Goal: Find specific page/section: Find specific page/section

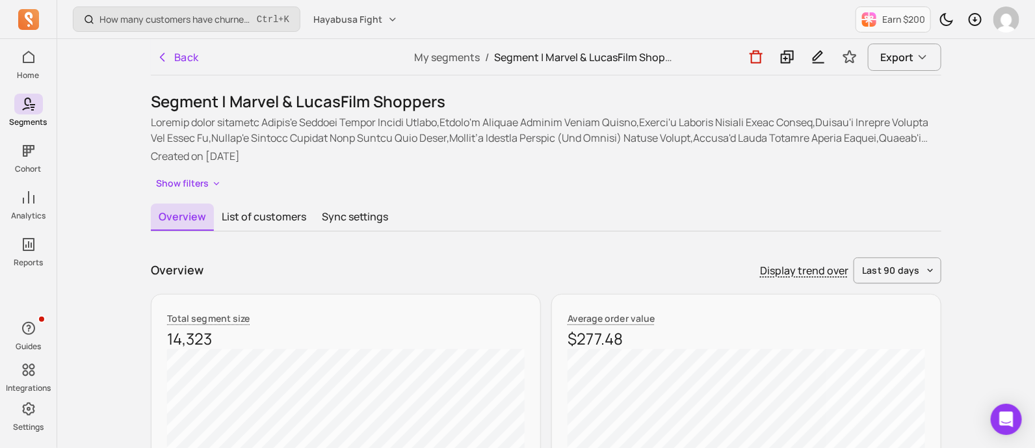
click at [185, 57] on button "Back" at bounding box center [177, 57] width 53 height 26
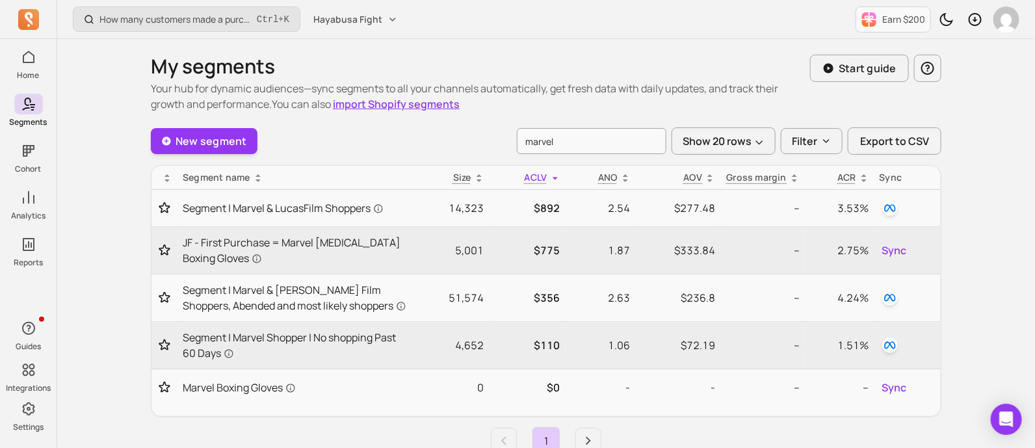
click at [538, 141] on input "marvel" at bounding box center [592, 141] width 150 height 26
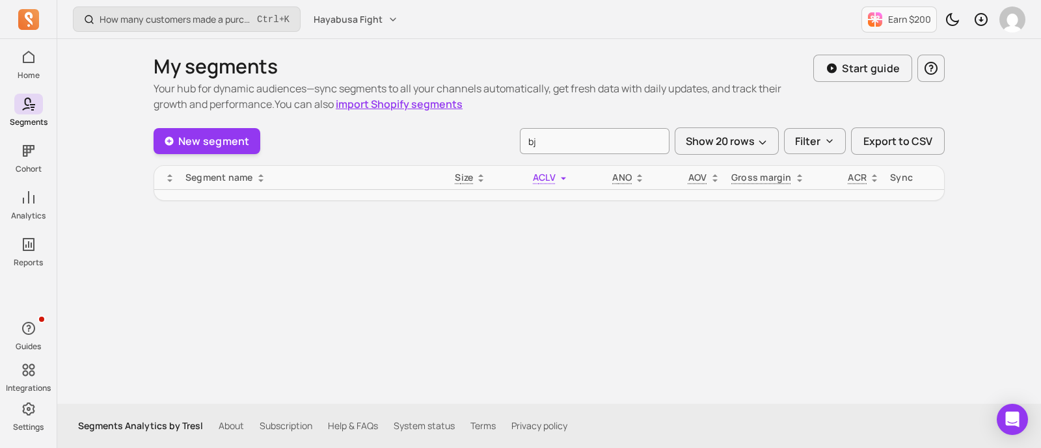
type input "b"
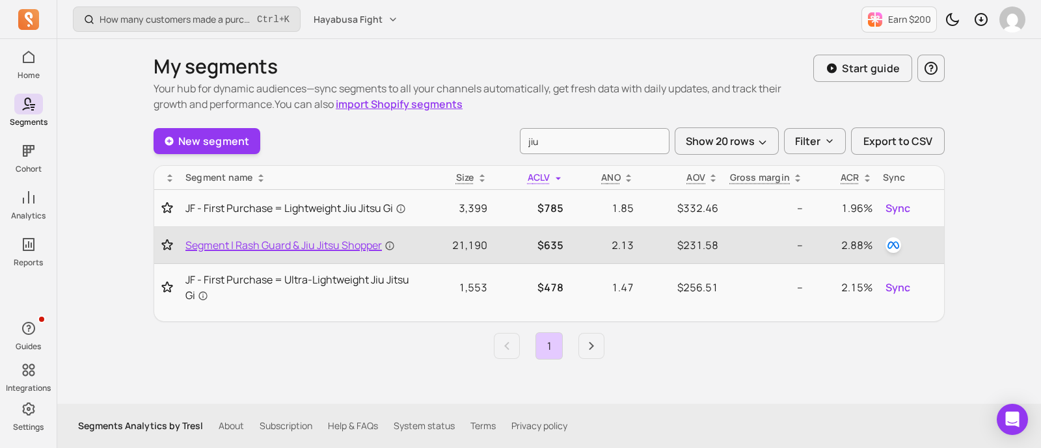
type input "jiu"
click at [313, 242] on span "Segment | Rash Guard & Jiu Jitsu Shopper" at bounding box center [289, 245] width 209 height 16
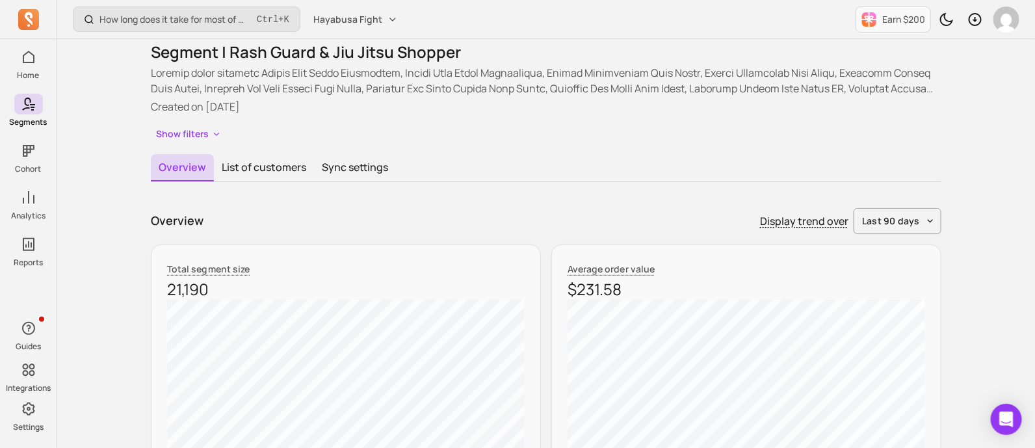
scroll to position [49, 0]
click at [927, 224] on button "last 90 days" at bounding box center [898, 222] width 88 height 26
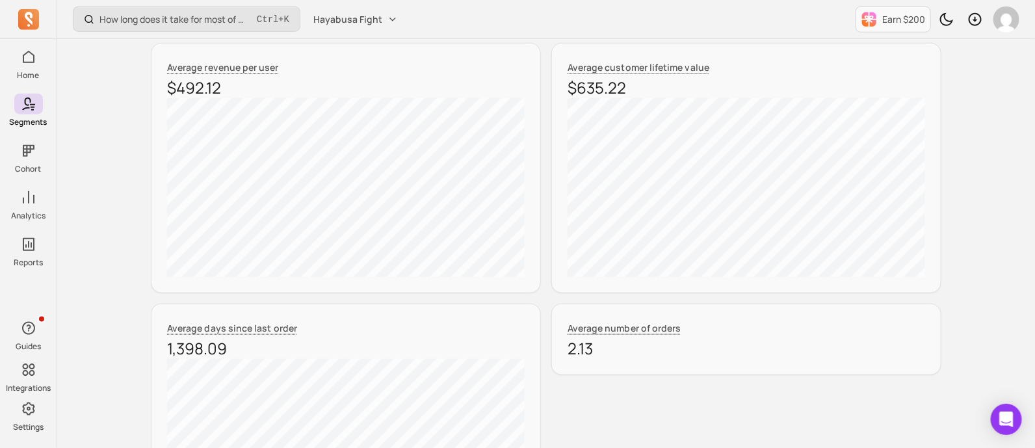
scroll to position [508, 0]
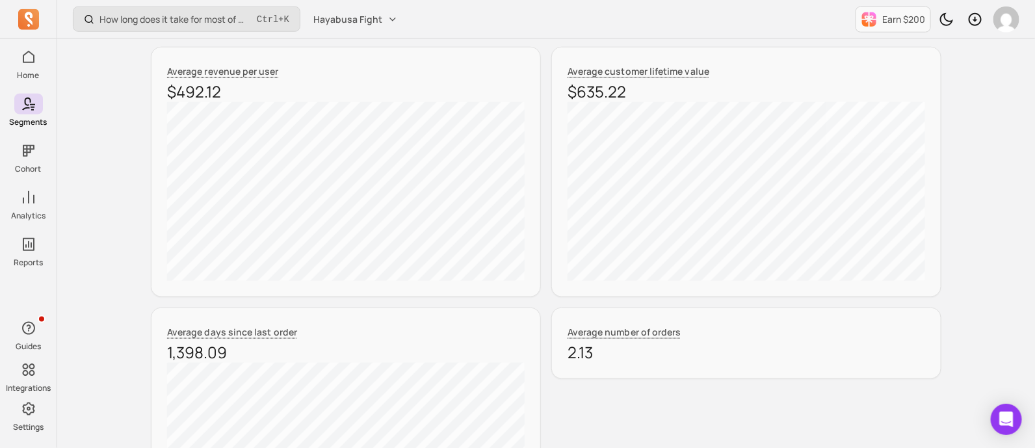
click at [716, 240] on div "How long does it take for most of my customers to buy again? Ctrl + K Hayabusa …" at bounding box center [546, 383] width 978 height 1783
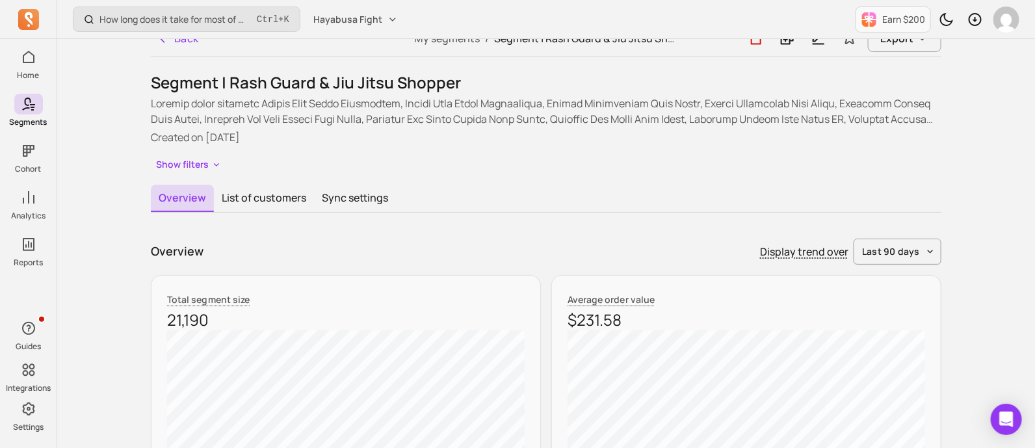
scroll to position [17, 0]
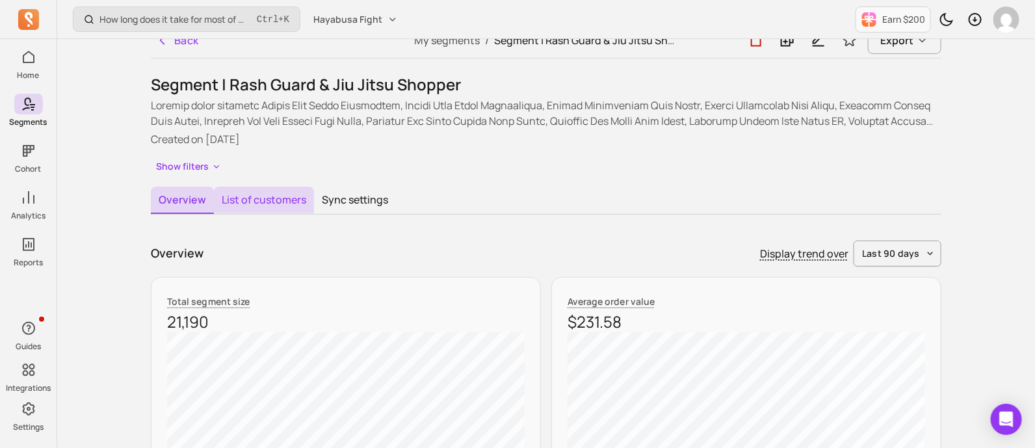
click at [265, 187] on button "List of customers" at bounding box center [264, 200] width 100 height 27
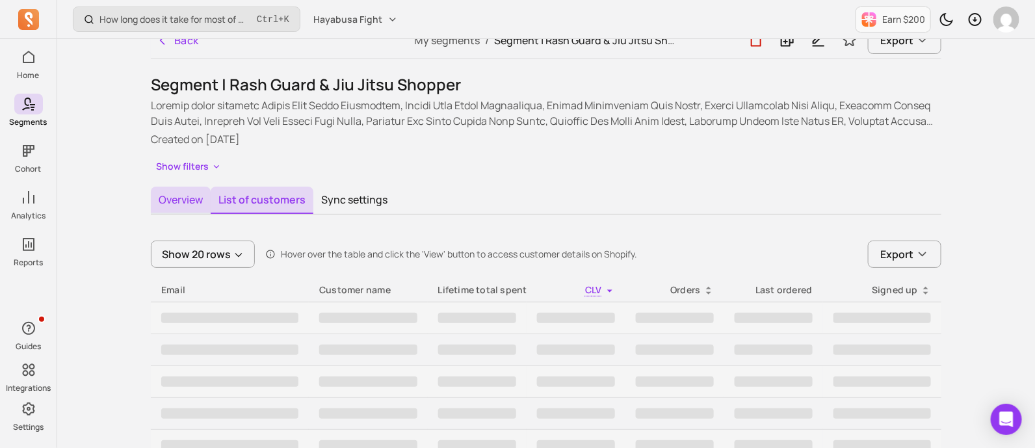
click at [182, 199] on button "Overview" at bounding box center [181, 200] width 60 height 27
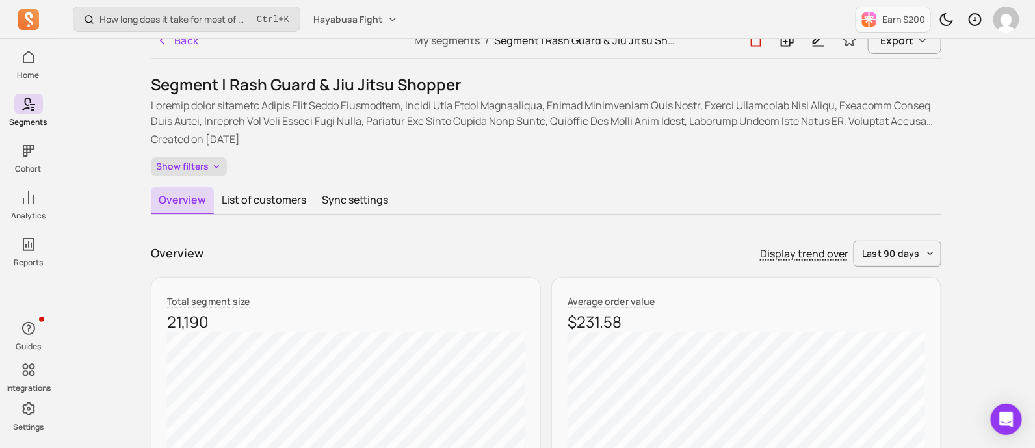
click at [211, 171] on button "Show filters" at bounding box center [189, 166] width 76 height 19
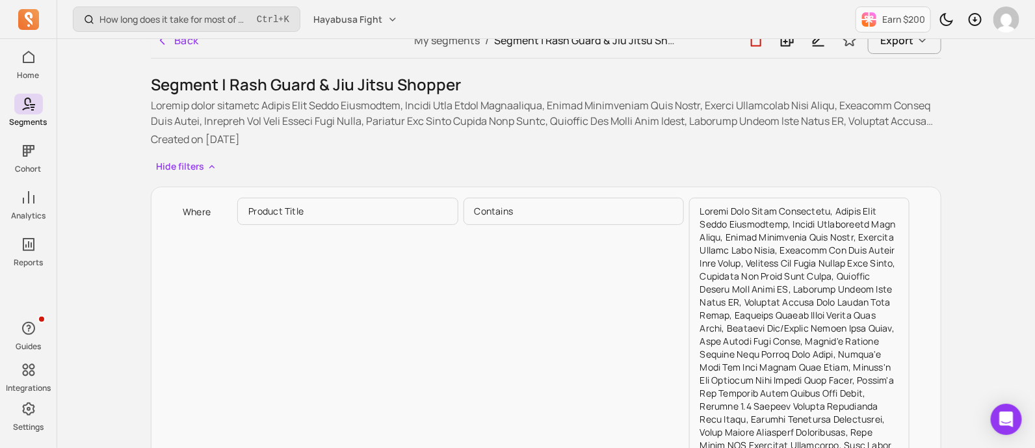
scroll to position [107, 0]
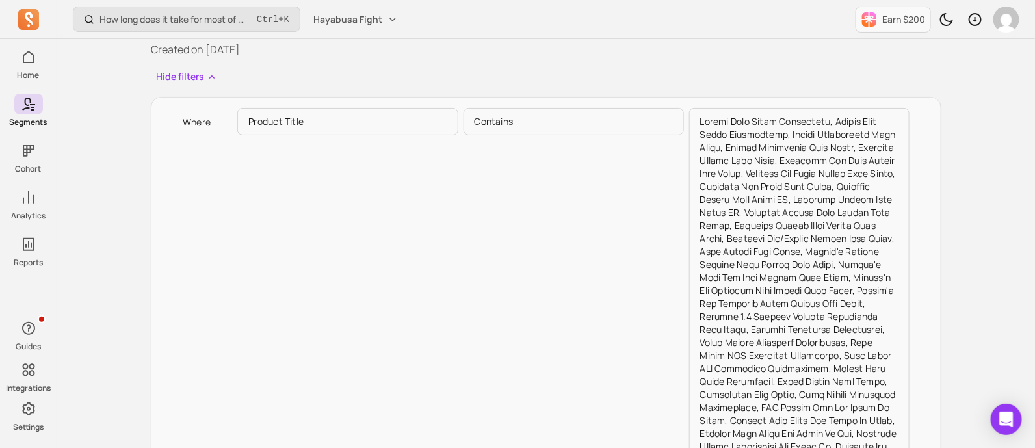
click at [358, 120] on p "Product title" at bounding box center [347, 121] width 220 height 27
click at [527, 126] on p "contains" at bounding box center [574, 121] width 220 height 27
click at [551, 118] on p "contains" at bounding box center [574, 121] width 220 height 27
click at [335, 118] on p "Product title" at bounding box center [347, 121] width 220 height 27
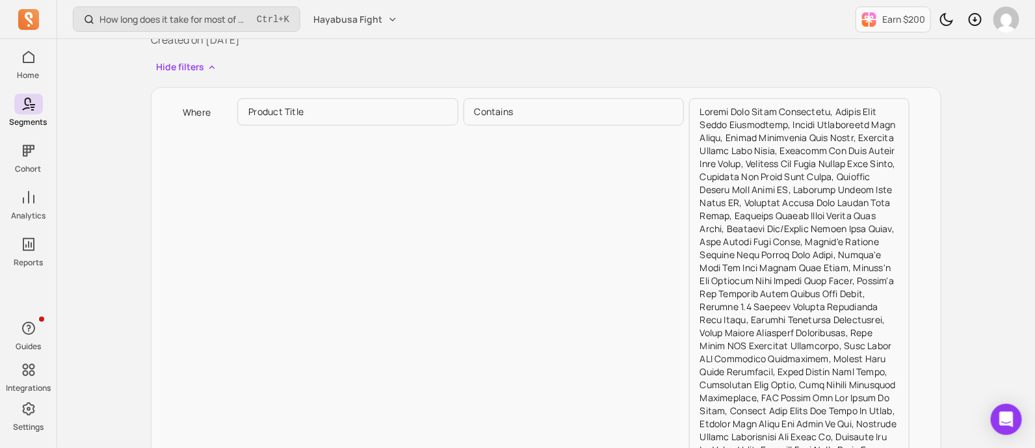
scroll to position [0, 0]
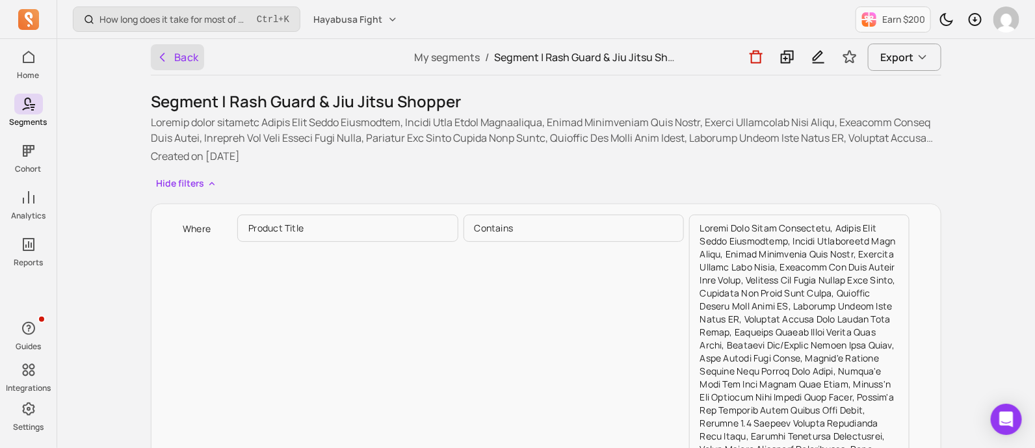
click at [171, 48] on button "Back" at bounding box center [177, 57] width 53 height 26
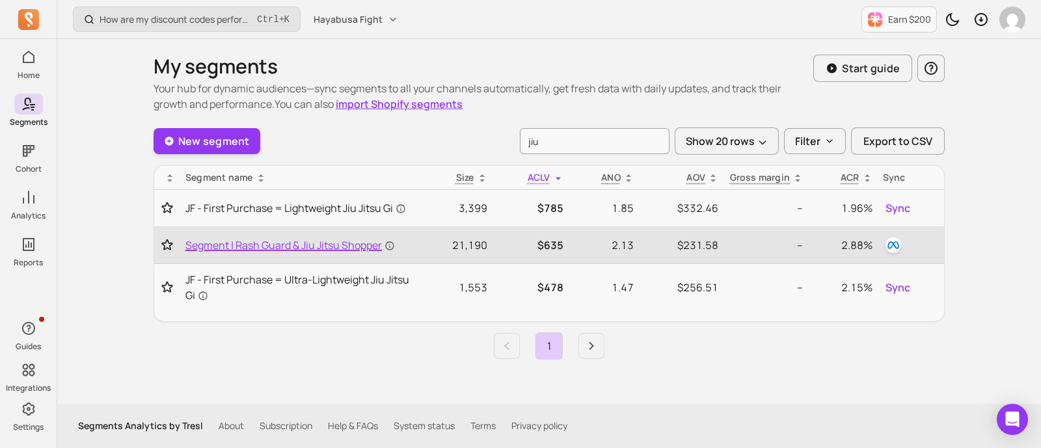
click at [317, 243] on span "Segment | Rash Guard & Jiu Jitsu Shopper" at bounding box center [289, 245] width 209 height 16
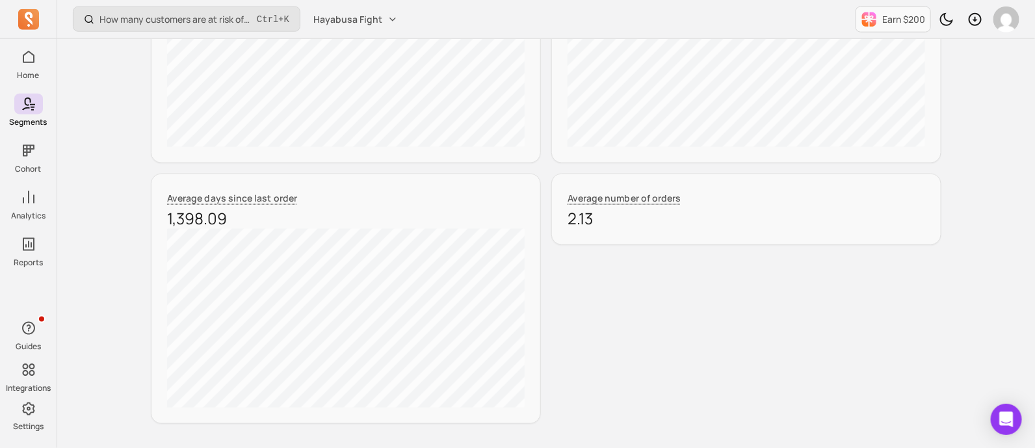
scroll to position [640, 0]
click at [945, 326] on div "Back My segments / Segment | Rash Guard & Jiu Jitsu Shopper Export Segment | Ra…" at bounding box center [546, 248] width 832 height 1699
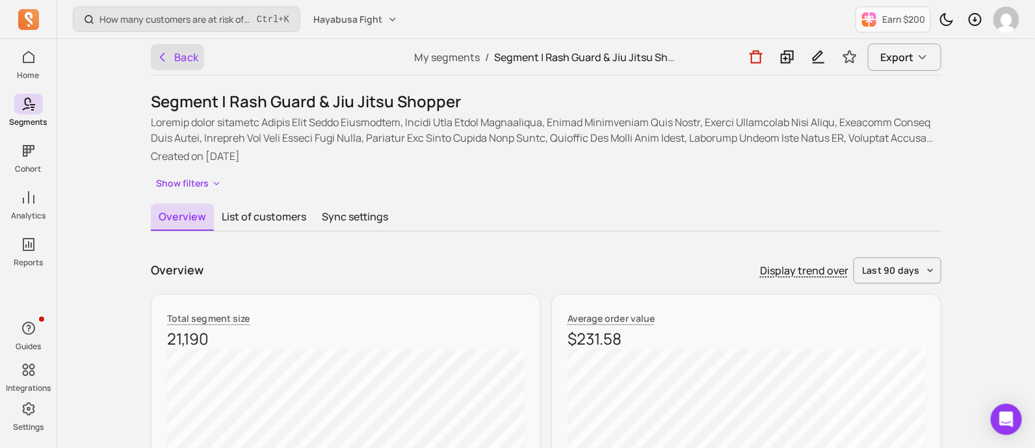
click at [194, 66] on button "Back" at bounding box center [177, 57] width 53 height 26
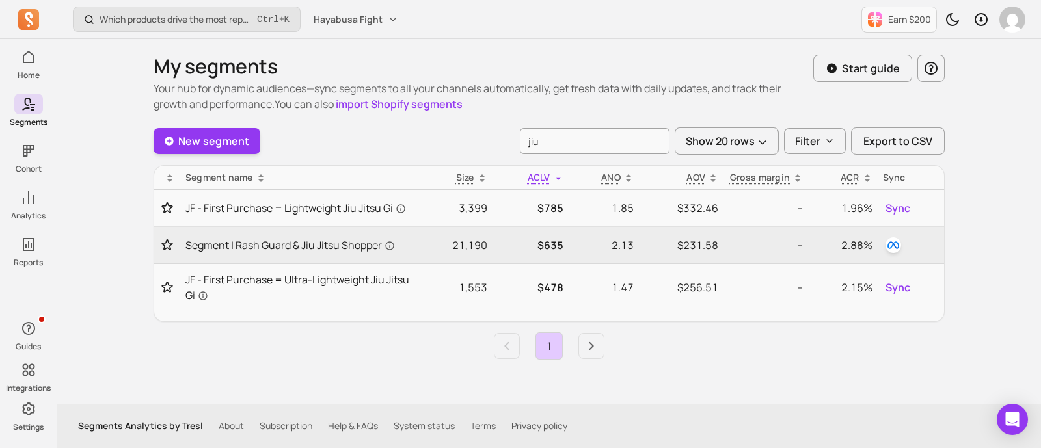
click at [528, 140] on input "jiu" at bounding box center [595, 141] width 150 height 26
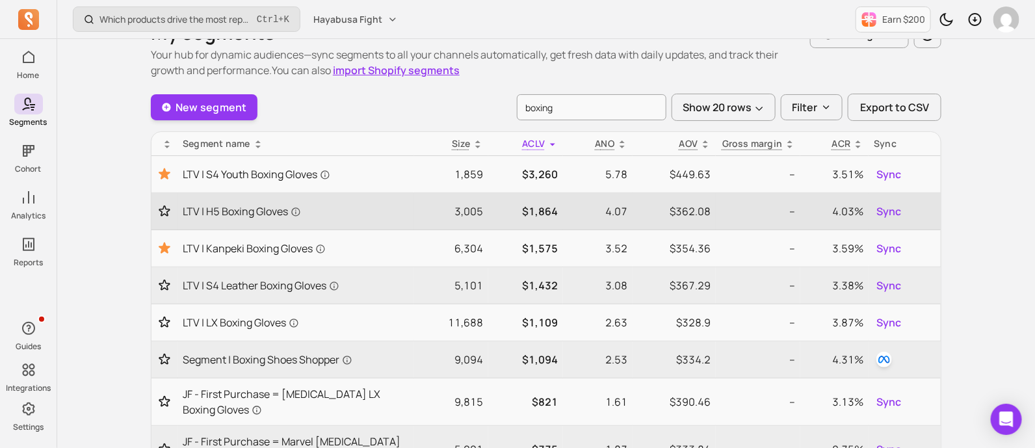
scroll to position [34, 0]
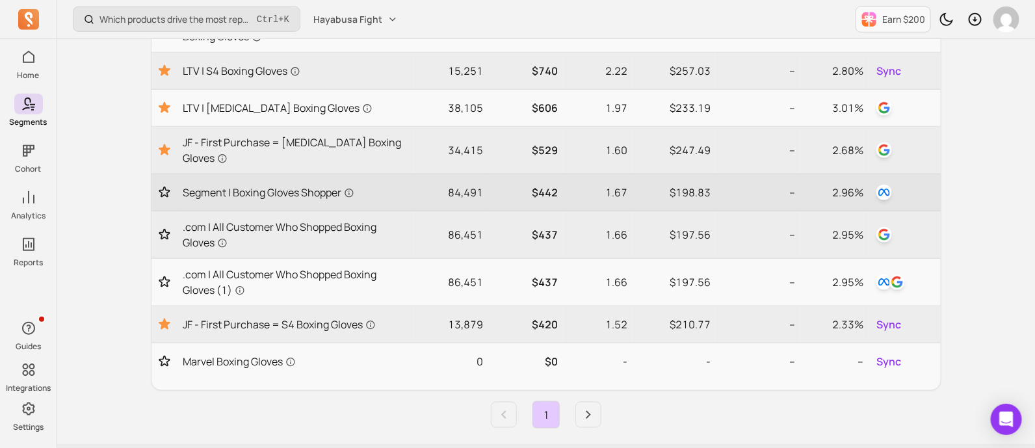
scroll to position [425, 0]
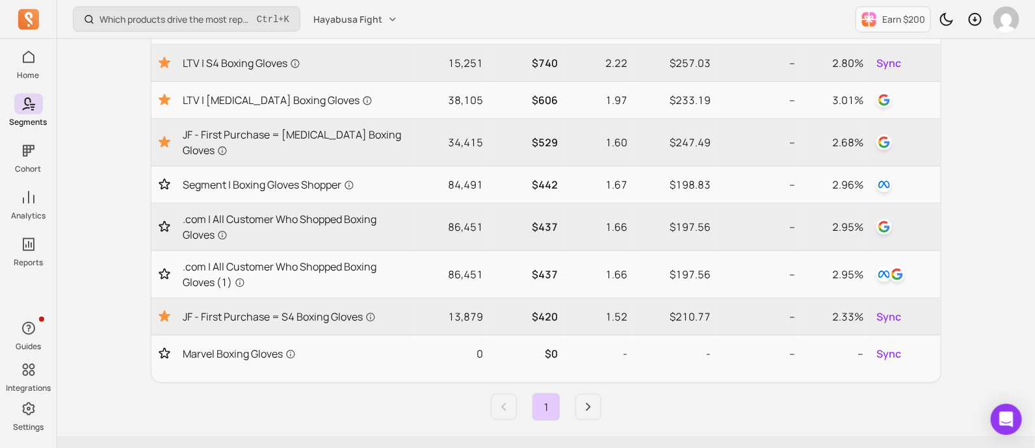
type input "boxing gloves"
